Goal: Task Accomplishment & Management: Use online tool/utility

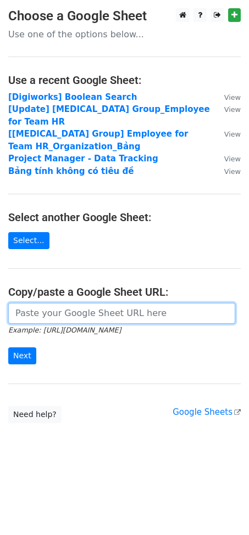
click at [65, 303] on input "url" at bounding box center [121, 313] width 227 height 21
paste input "[URL][DOMAIN_NAME]"
type input "[URL][DOMAIN_NAME]"
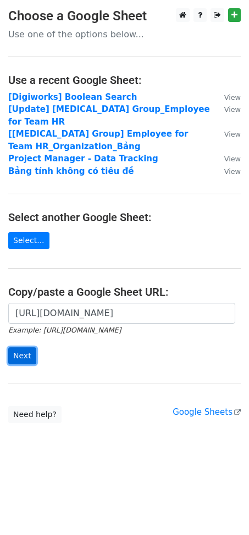
click at [30, 347] on input "Next" at bounding box center [22, 355] width 28 height 17
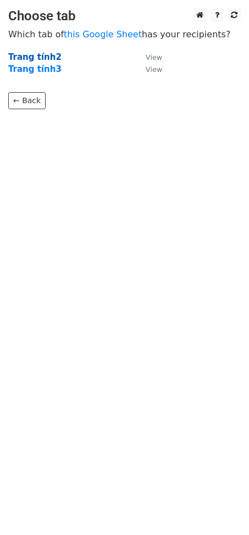
click at [42, 56] on strong "Trang tính2" at bounding box center [34, 57] width 53 height 10
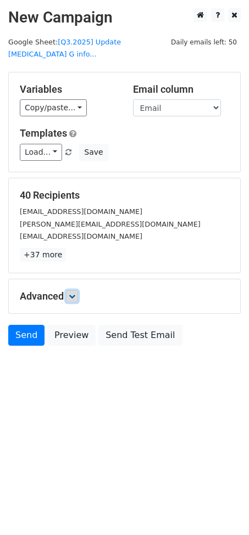
click at [74, 293] on icon at bounding box center [72, 296] width 7 height 7
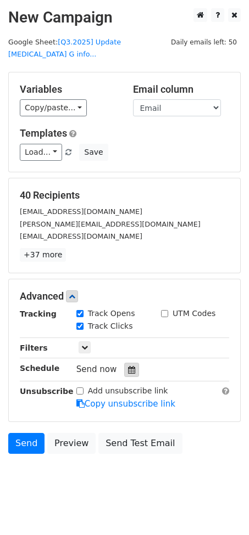
click at [128, 366] on icon at bounding box center [131, 370] width 7 height 8
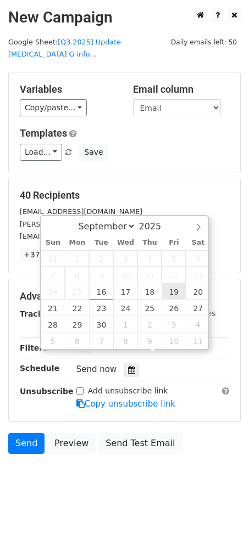
type input "2025-09-19 12:00"
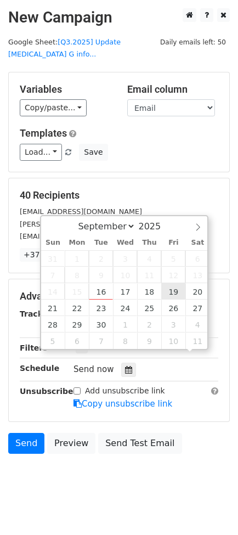
scroll to position [1, 0]
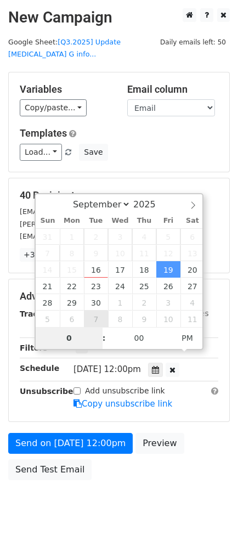
type input "09"
type input "2025-09-19 09:00"
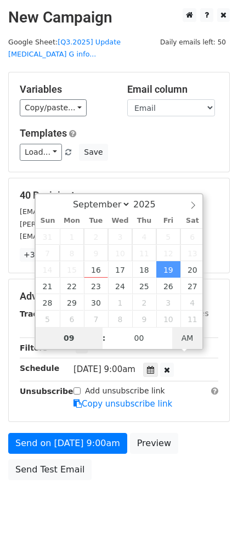
click at [195, 341] on span "AM" at bounding box center [187, 338] width 30 height 22
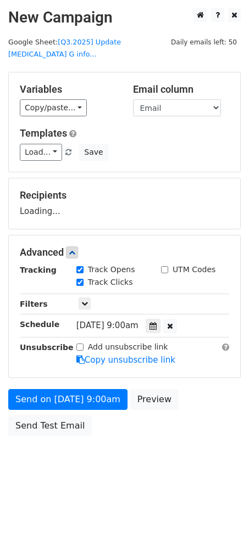
click at [155, 474] on html "New Campaign Daily emails left: 50 Google Sheet: [Q3.2025] Update BSS G info...…" at bounding box center [124, 267] width 249 height 535
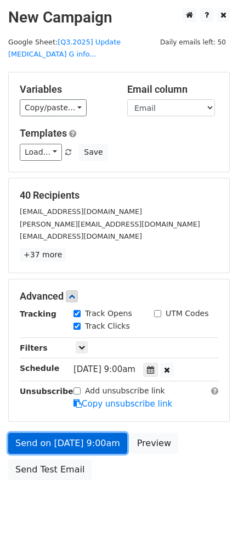
click at [48, 433] on link "Send on Sep 19 at 9:00am" at bounding box center [67, 443] width 119 height 21
